Goal: Task Accomplishment & Management: Use online tool/utility

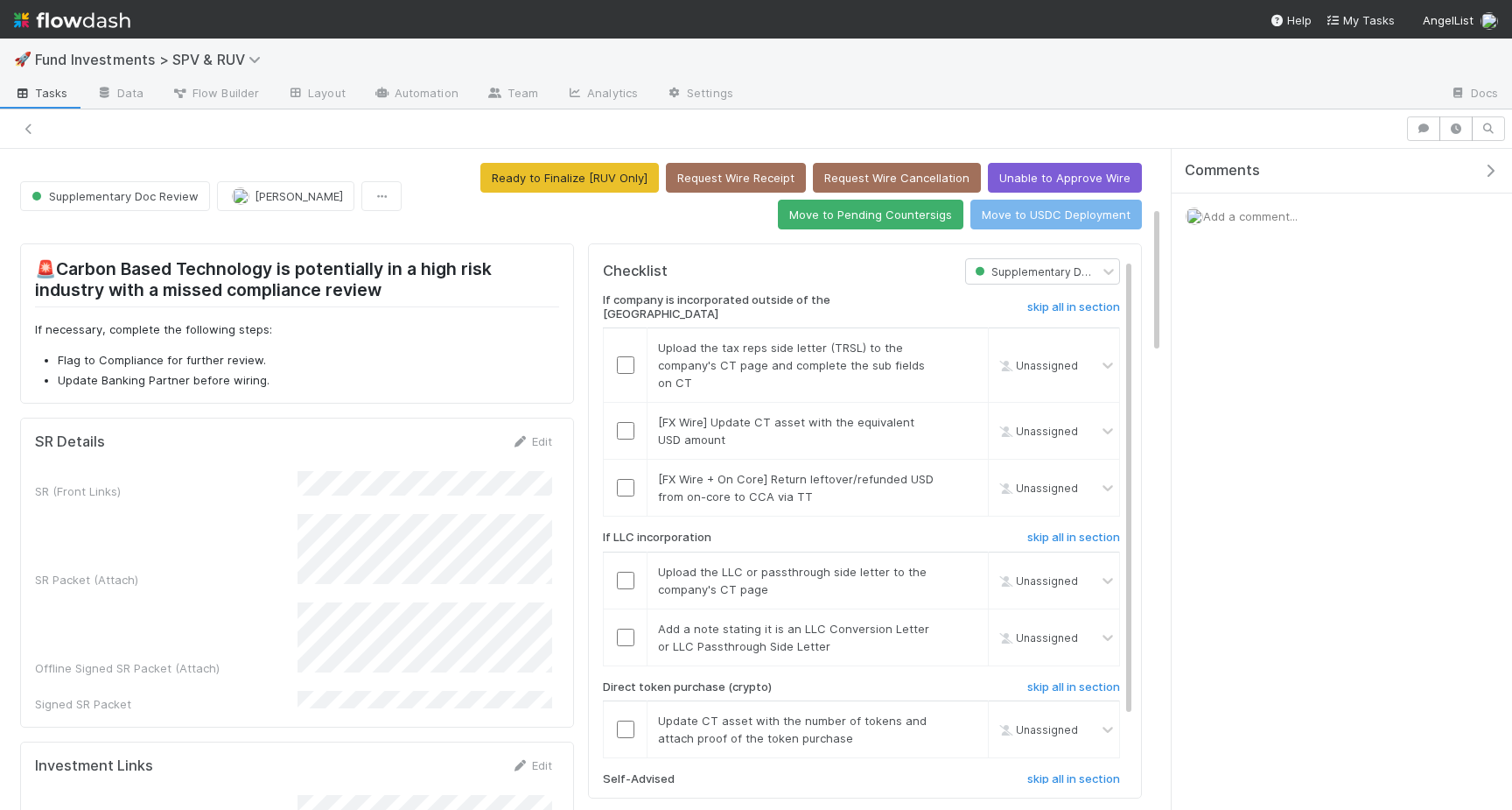
scroll to position [256, 0]
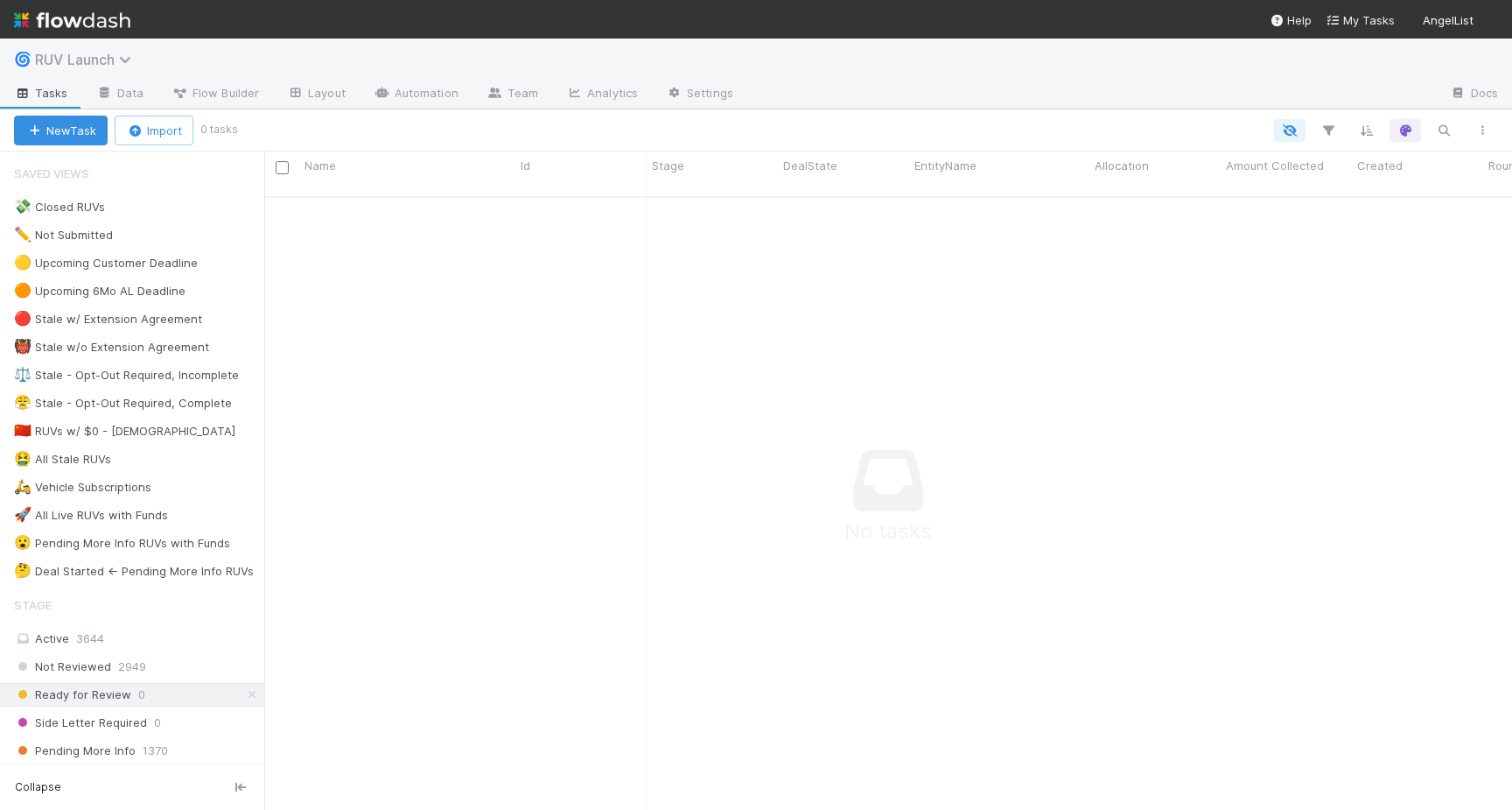
scroll to position [0, 1]
click at [118, 66] on span "RUV Launch" at bounding box center [87, 60] width 105 height 18
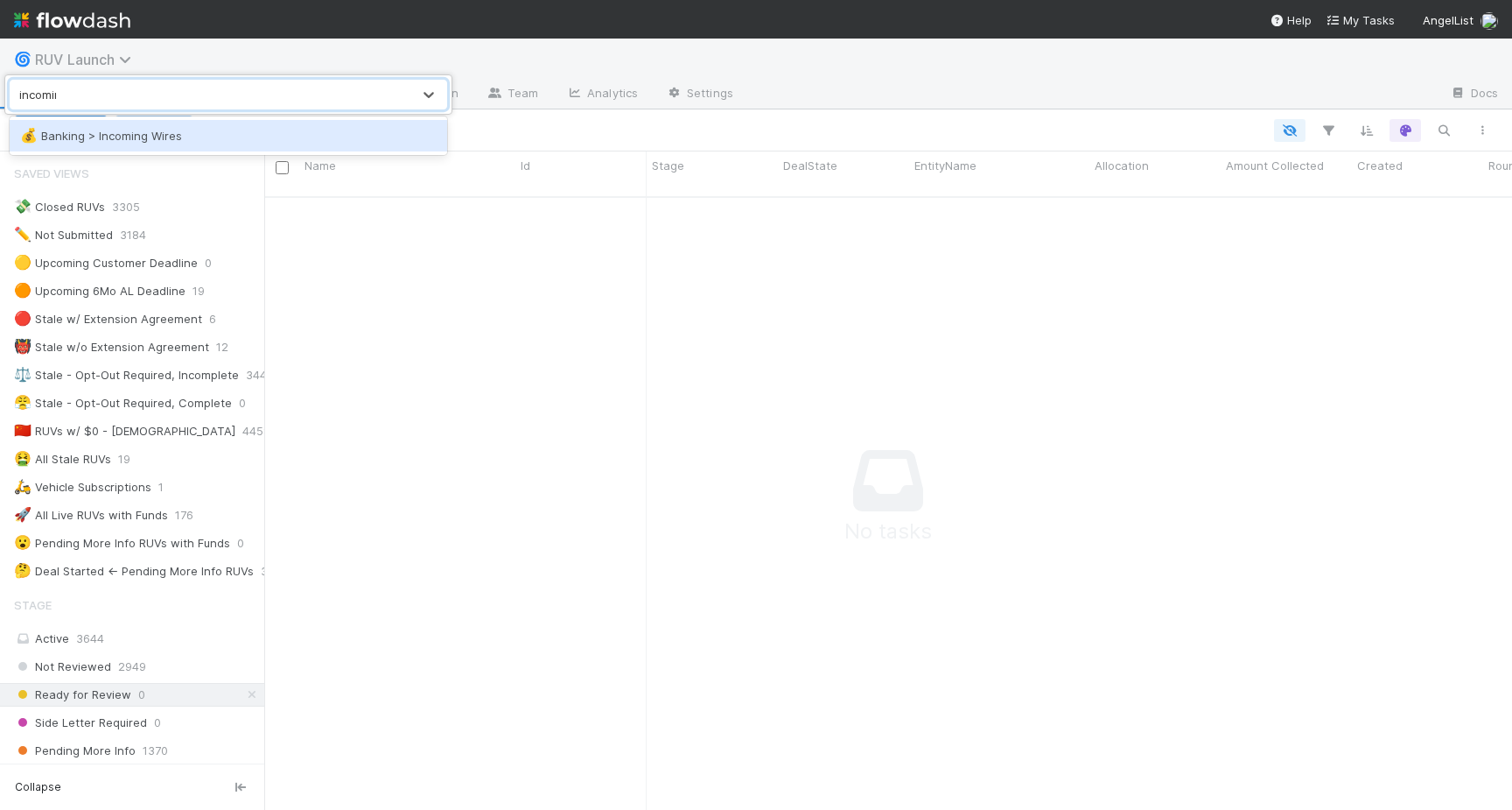
type input "incoming"
click at [121, 147] on div "💰 Banking > Incoming Wires" at bounding box center [228, 136] width 437 height 32
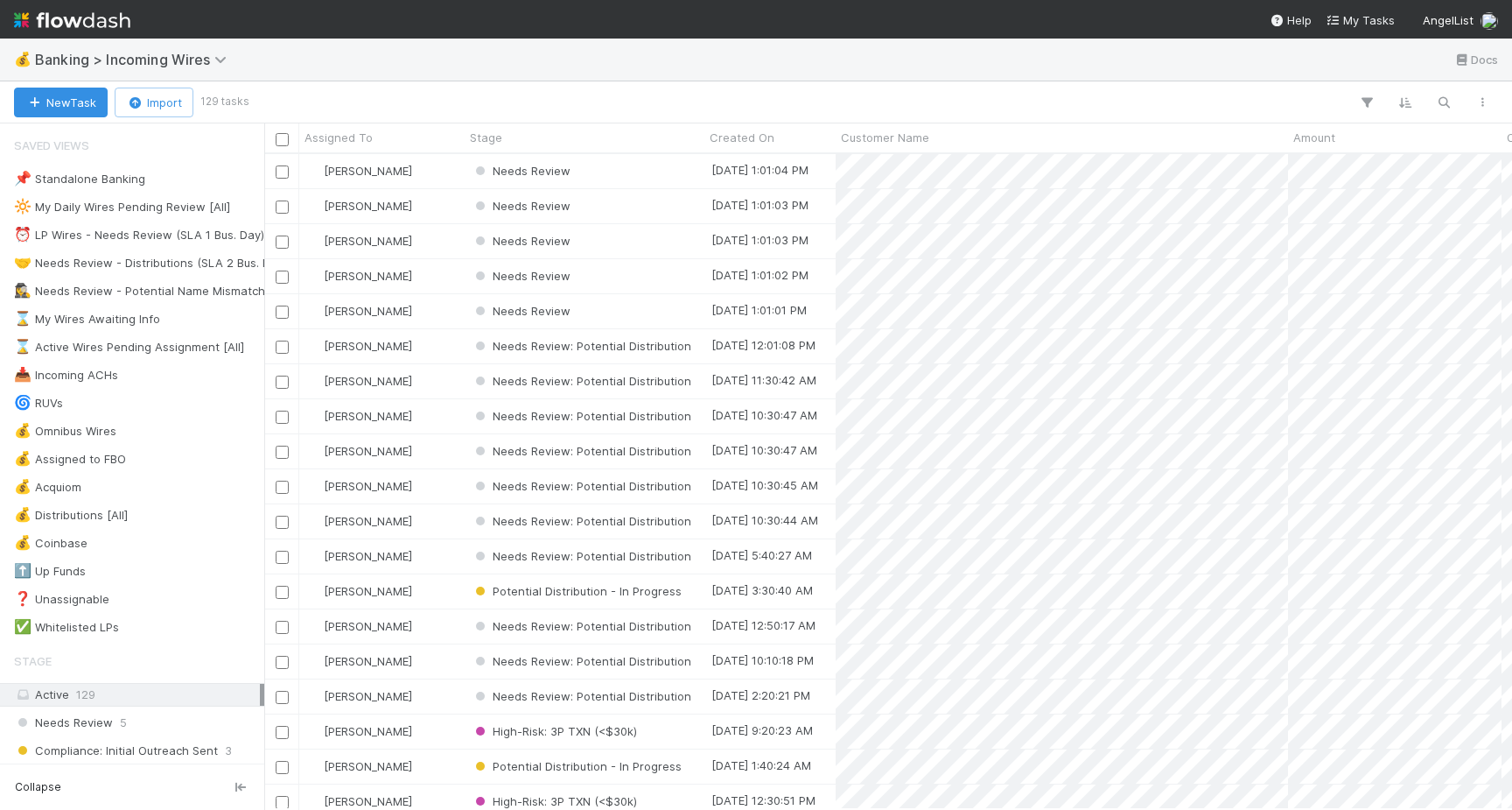
scroll to position [655, 1248]
click at [1448, 101] on icon "button" at bounding box center [1443, 102] width 18 height 16
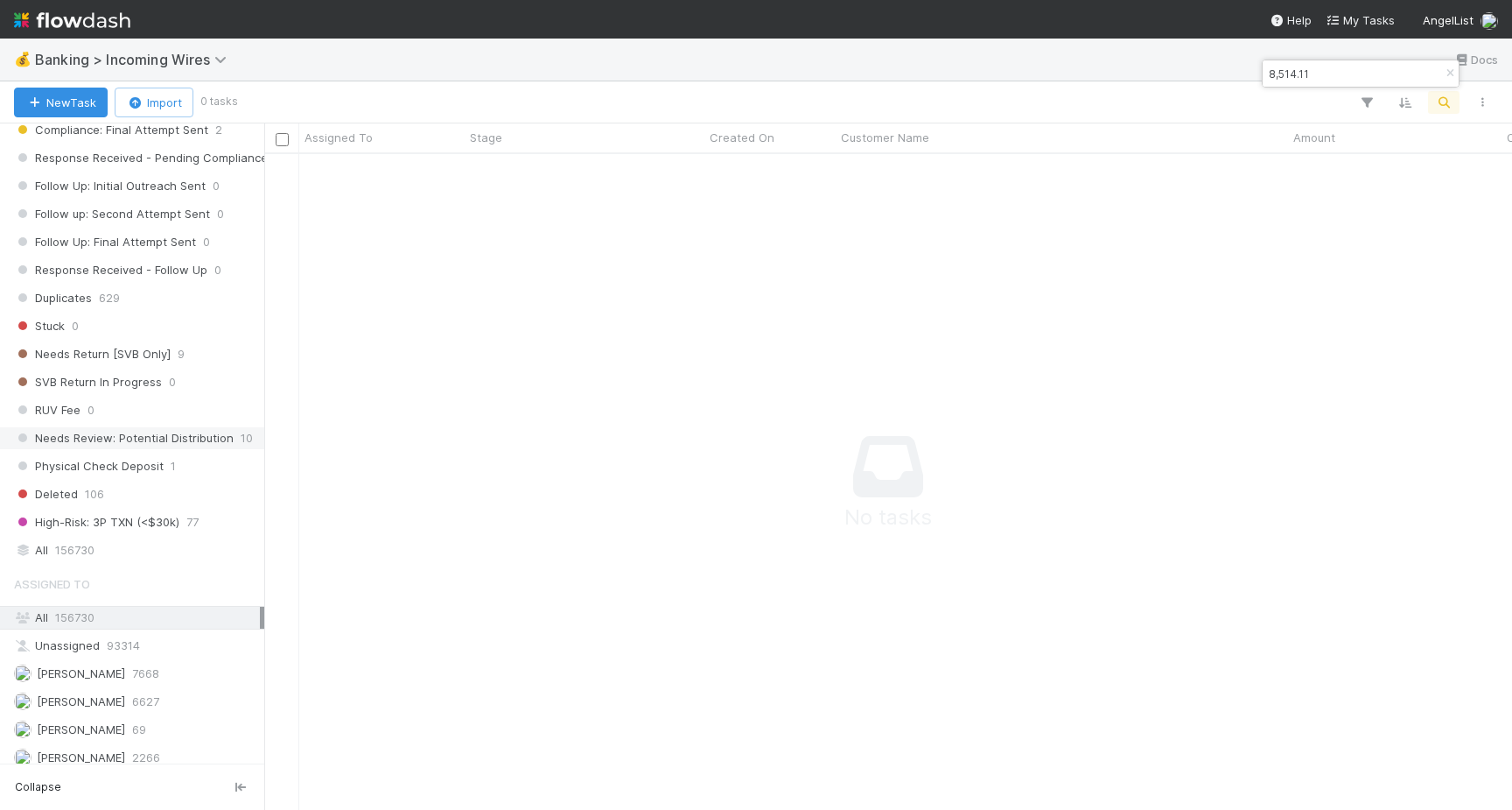
scroll to position [1102, 0]
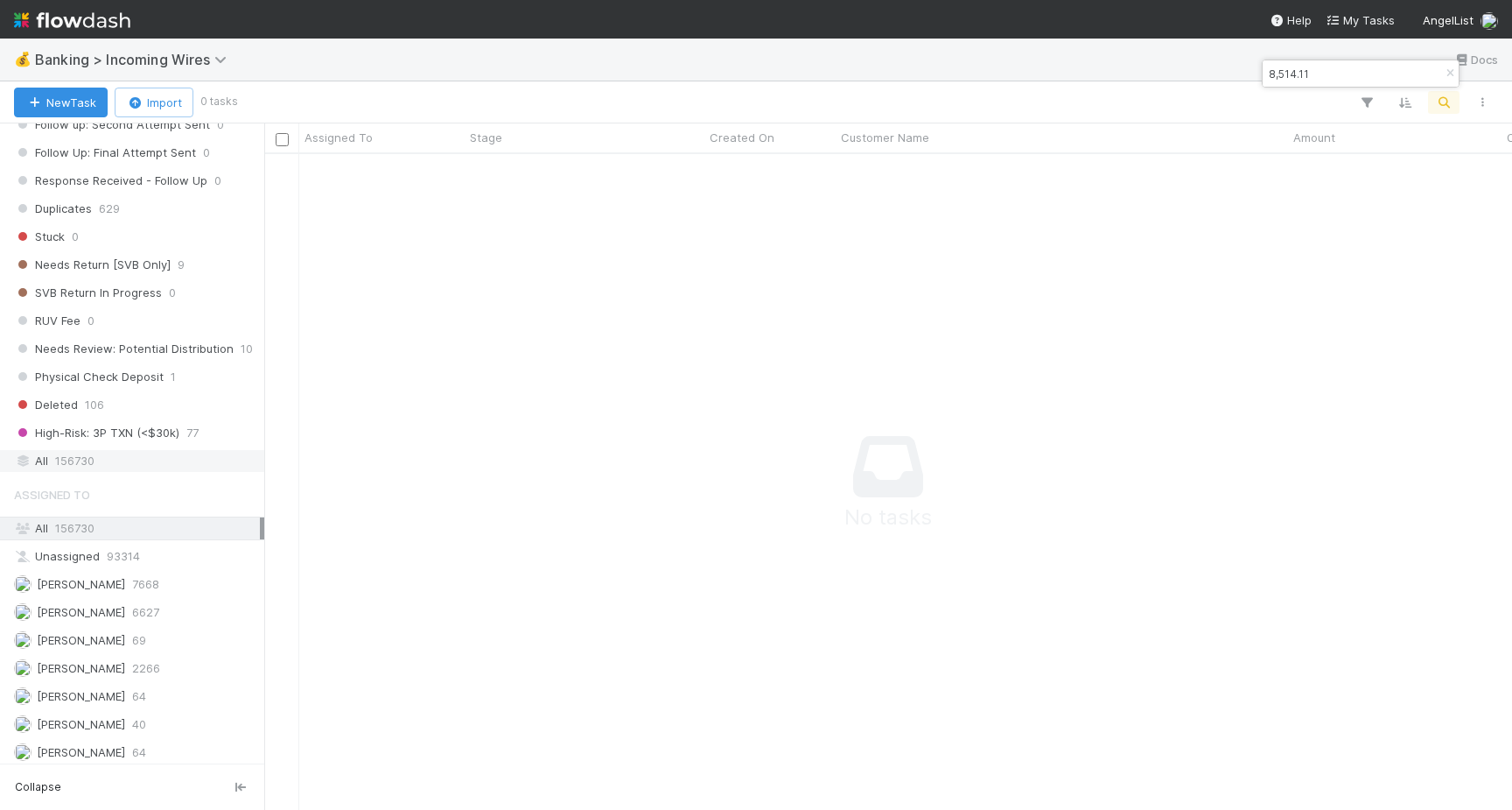
click at [97, 460] on div "All 156730" at bounding box center [137, 461] width 246 height 22
click at [1278, 72] on input "8,514.11" at bounding box center [1353, 74] width 175 height 21
click at [1315, 73] on input "8514.11" at bounding box center [1353, 74] width 175 height 21
type input "8"
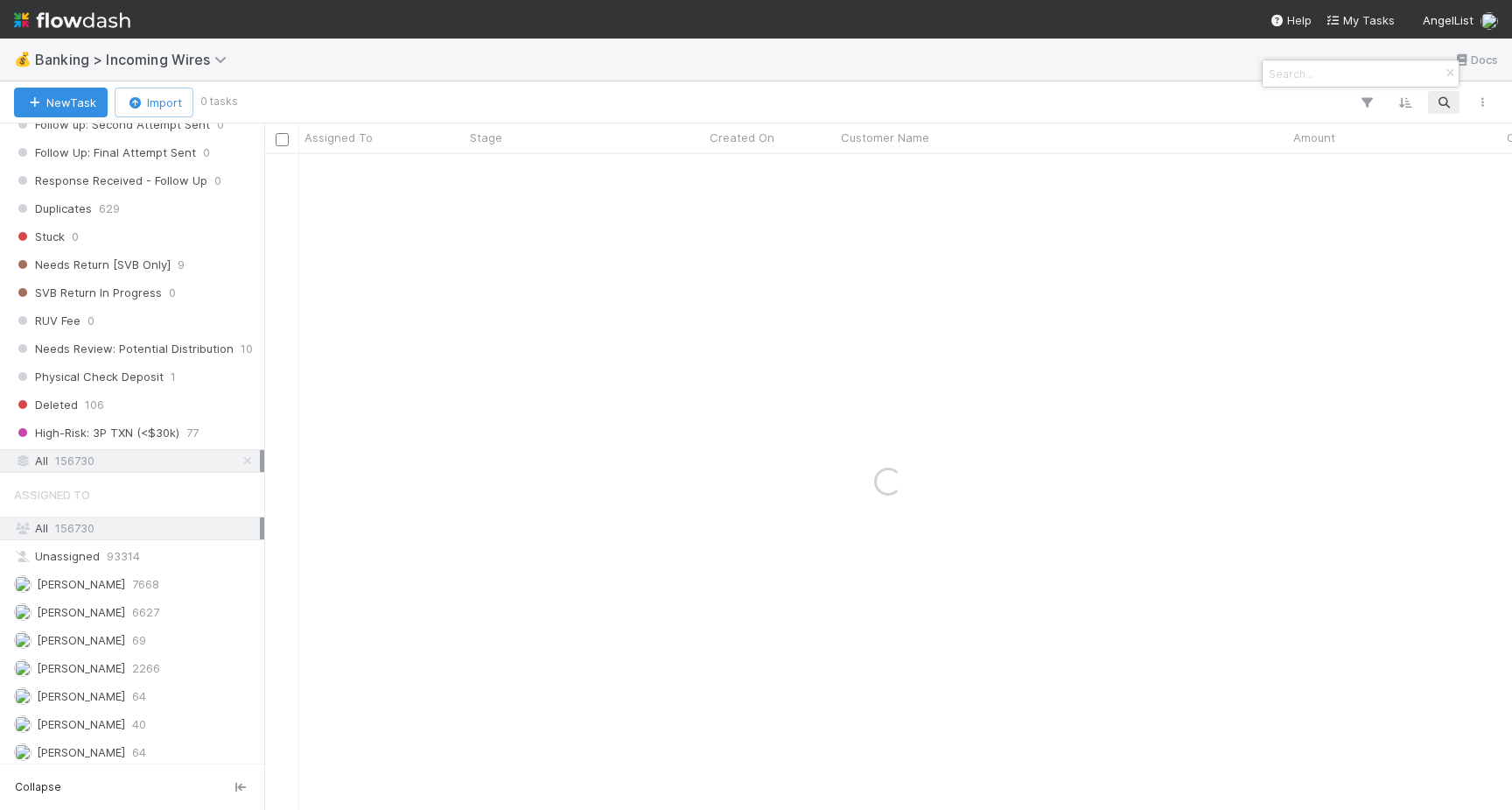
click at [1181, 96] on div at bounding box center [756, 405] width 1512 height 810
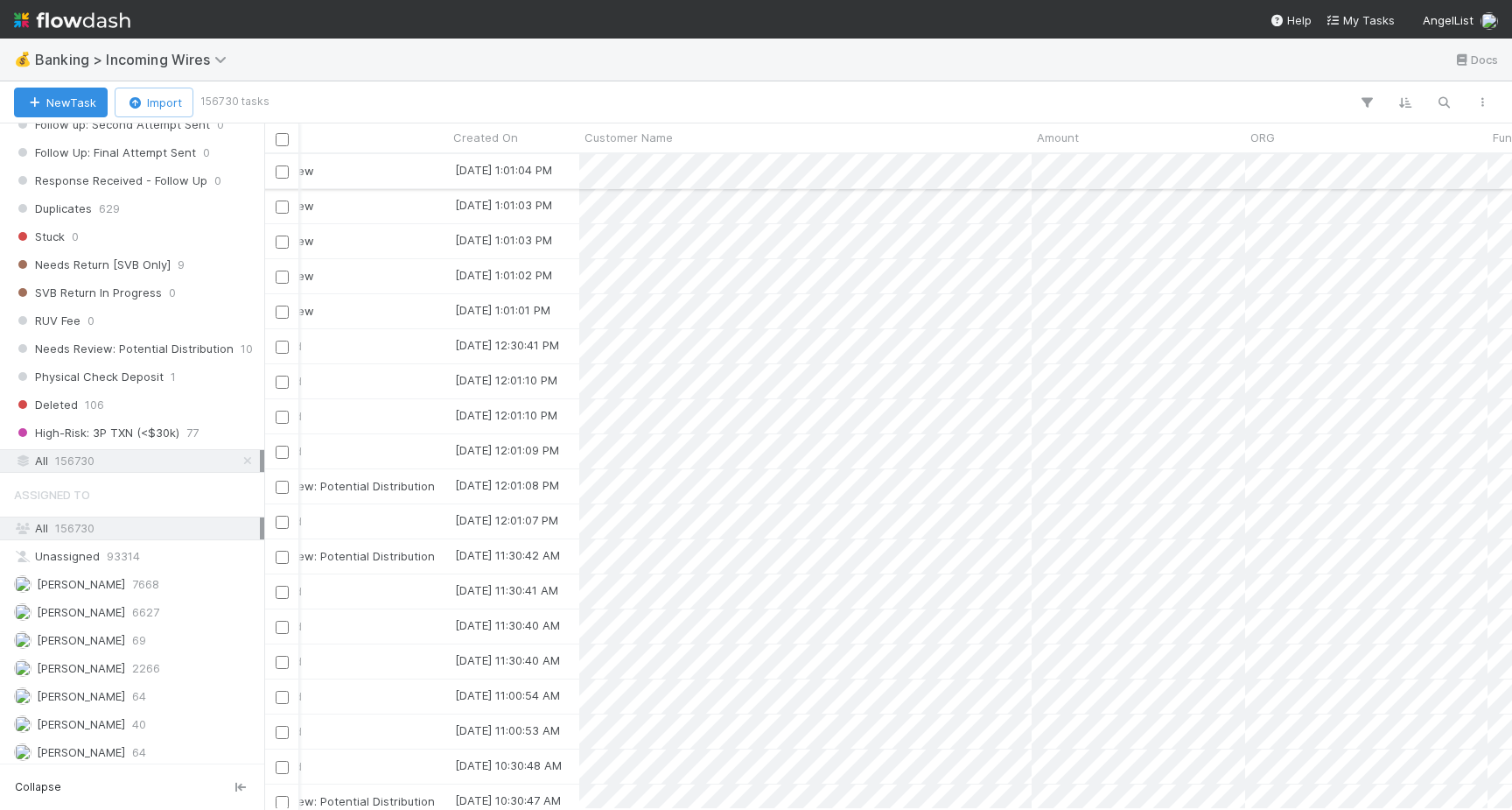
scroll to position [0, 287]
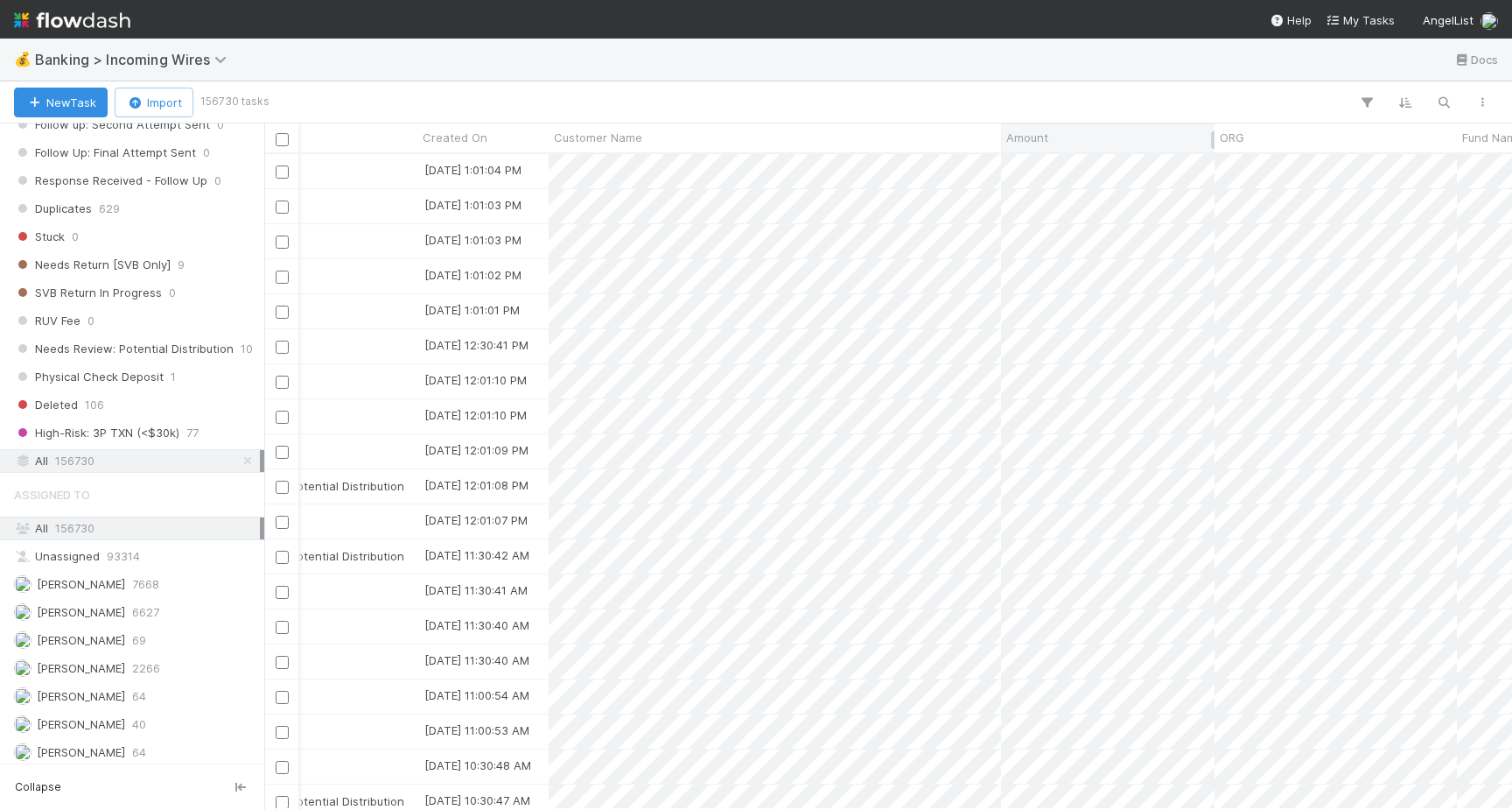
click at [1141, 125] on div "Amount" at bounding box center [1107, 138] width 213 height 29
click at [1368, 102] on icon "button" at bounding box center [1367, 102] width 18 height 16
click at [1063, 169] on div "Add Filter" at bounding box center [1098, 155] width 553 height 53
click at [1035, 164] on button "Add Filter" at bounding box center [1098, 155] width 525 height 25
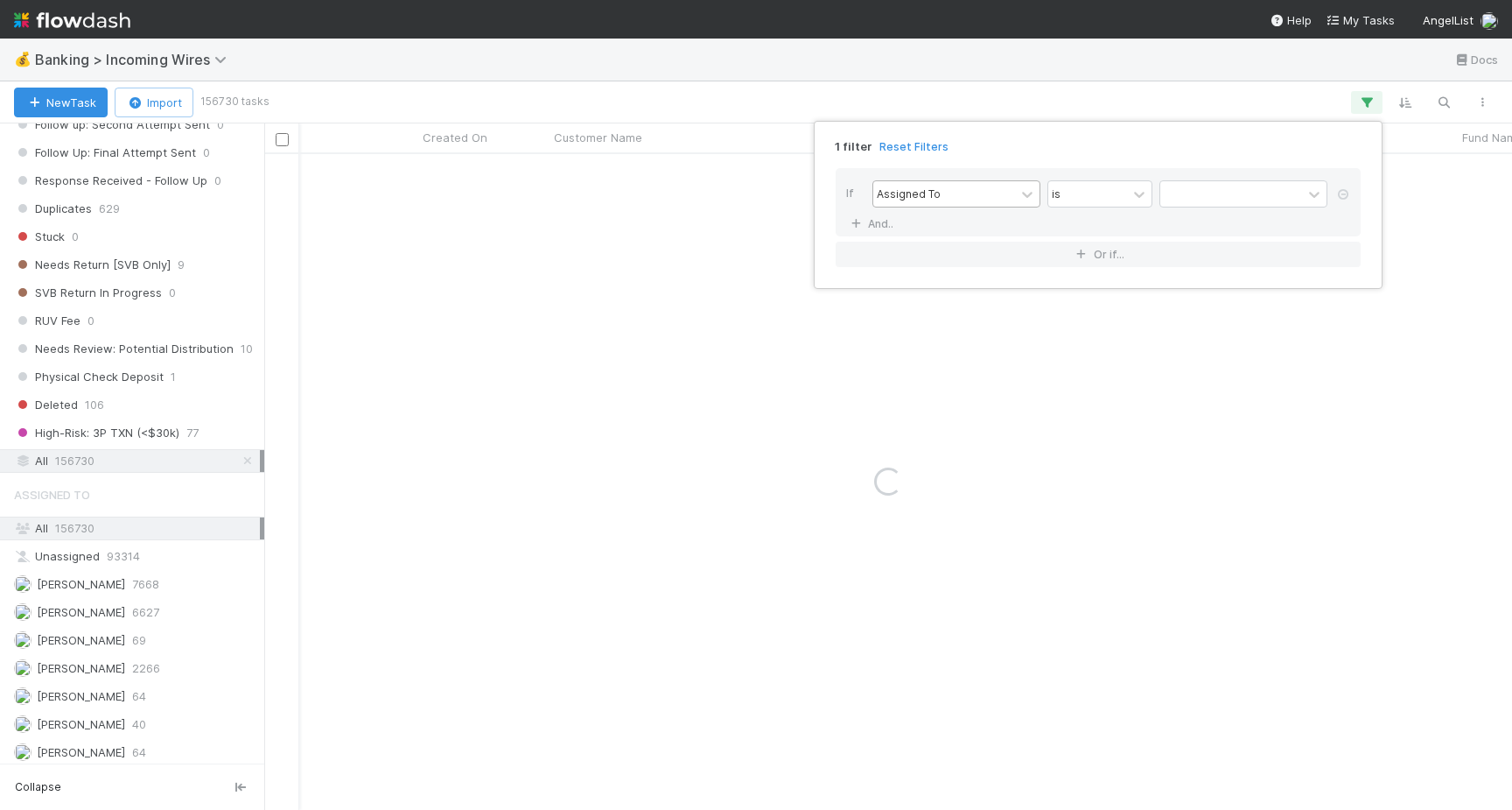
click at [943, 202] on div "Assigned To" at bounding box center [944, 194] width 141 height 25
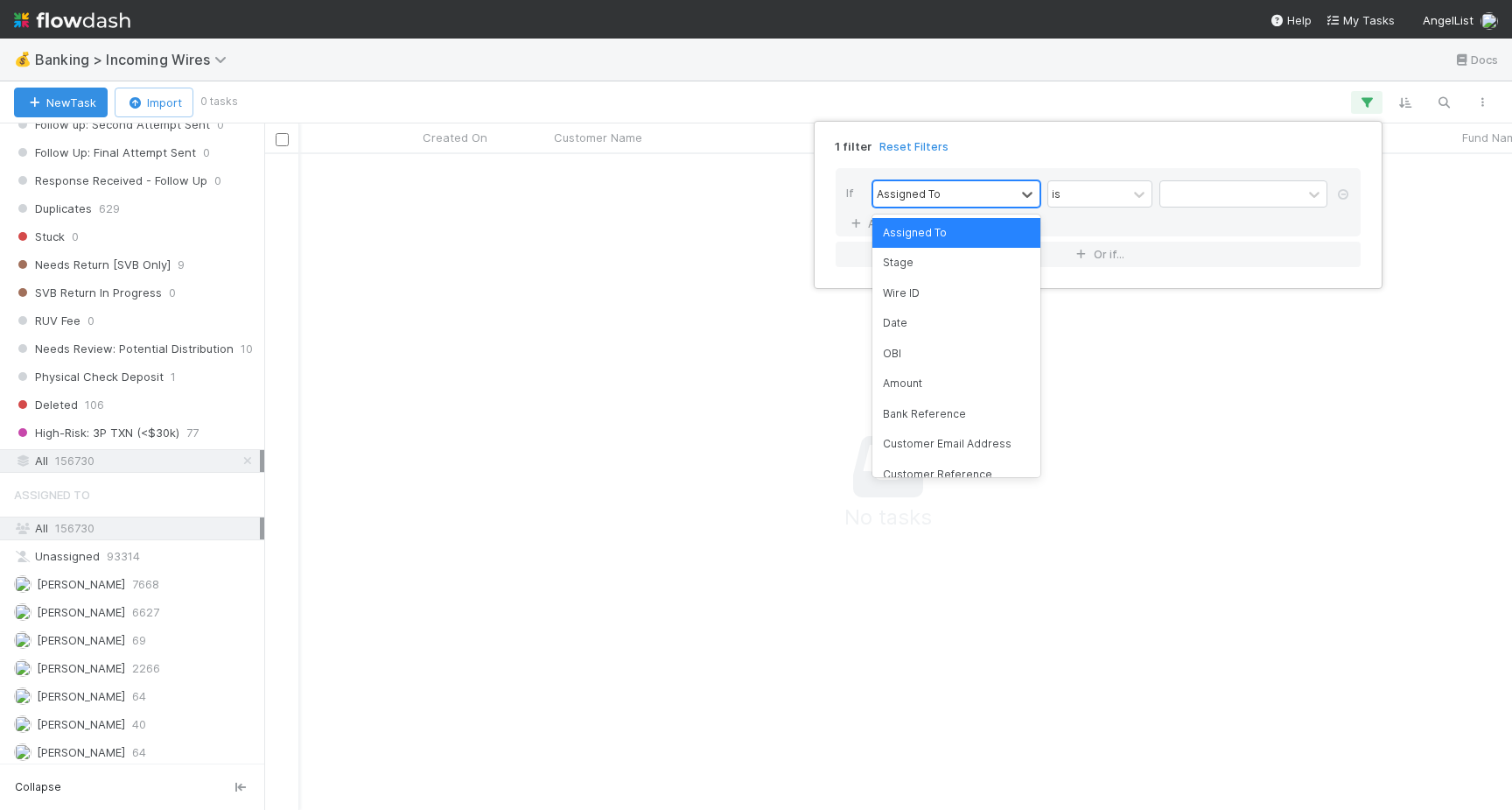
scroll to position [655, 1248]
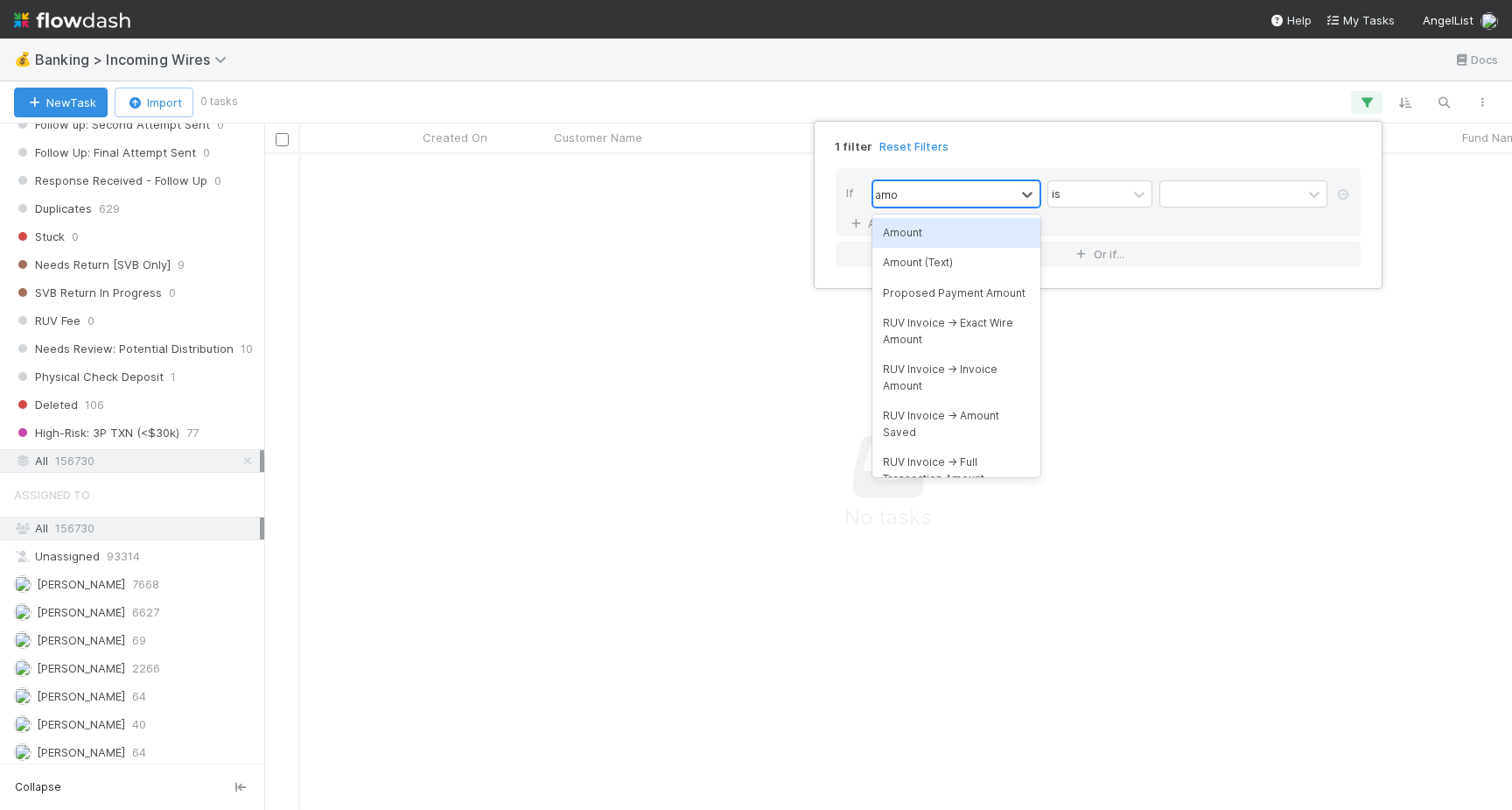
type input "amou"
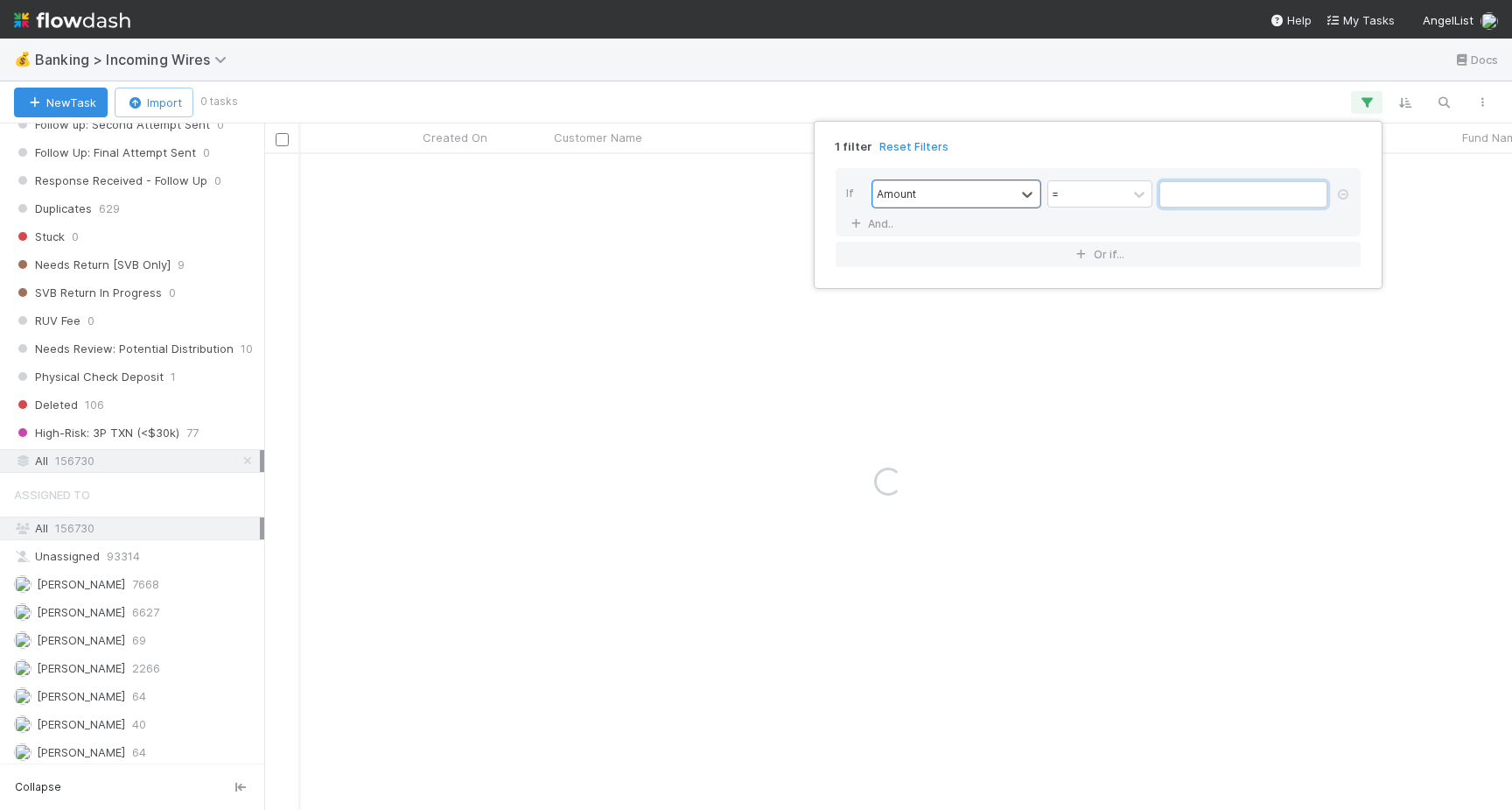
click at [1218, 198] on input "text" at bounding box center [1243, 195] width 168 height 26
paste input "text"
click at [1186, 201] on input "text" at bounding box center [1243, 195] width 168 height 26
paste input "text"
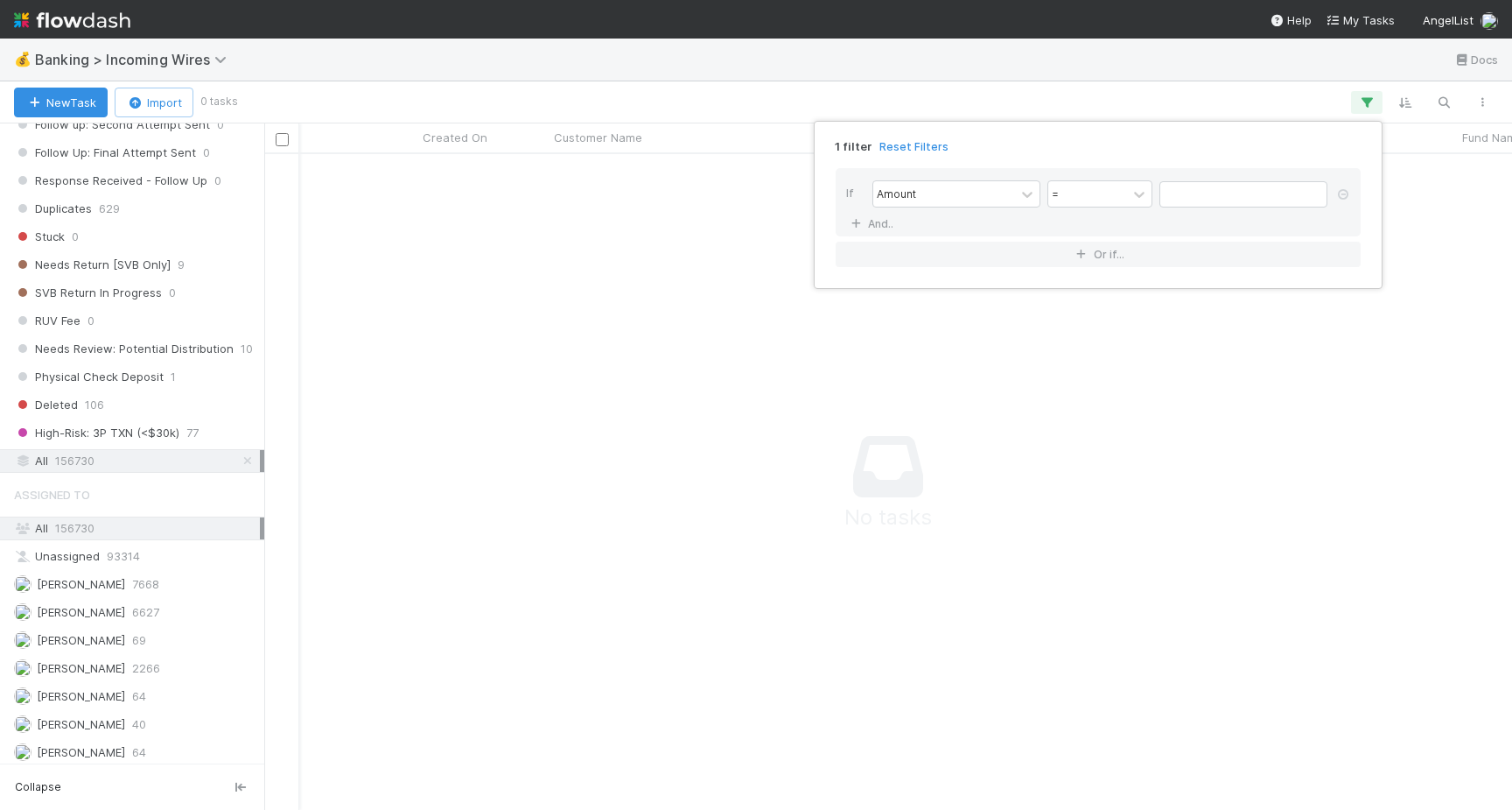
click at [1207, 176] on div "If Amount = And.." at bounding box center [1098, 202] width 525 height 68
click at [1203, 182] on input "text" at bounding box center [1243, 195] width 168 height 26
paste input "text"
click at [1162, 194] on input "8514.11" at bounding box center [1243, 195] width 168 height 26
type input "8514.11"
